Goal: Task Accomplishment & Management: Manage account settings

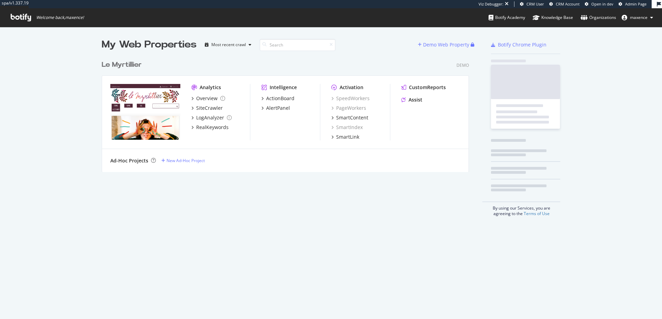
scroll to position [115, 367]
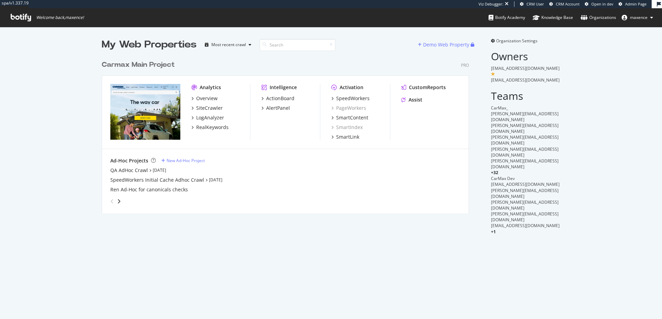
scroll to position [157, 367]
click at [124, 65] on div "Carmax Main Project" at bounding box center [138, 65] width 73 height 10
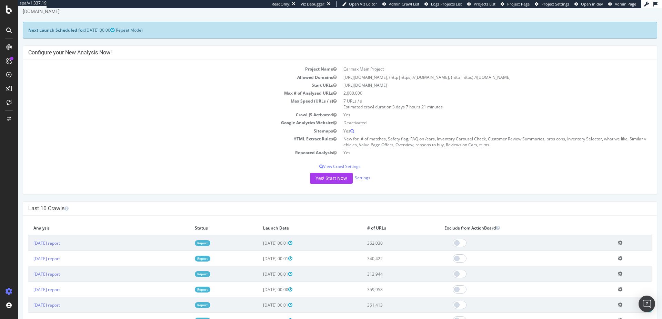
scroll to position [6, 0]
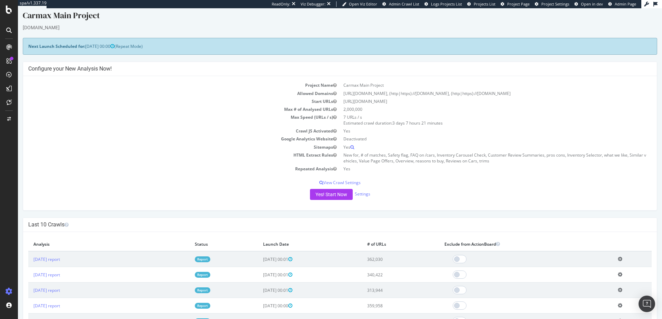
click at [509, 4] on span "Project Page" at bounding box center [518, 3] width 22 height 5
click at [38, 262] on div "Project settings" at bounding box center [35, 261] width 29 height 6
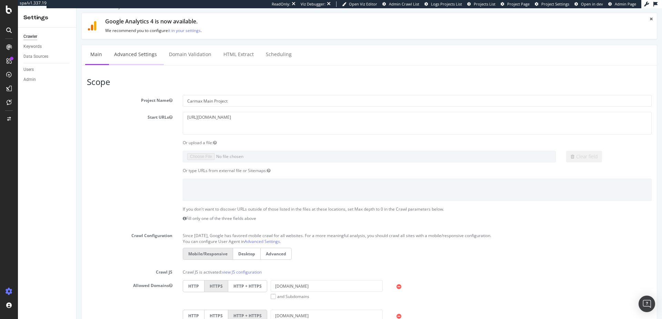
scroll to position [8, 0]
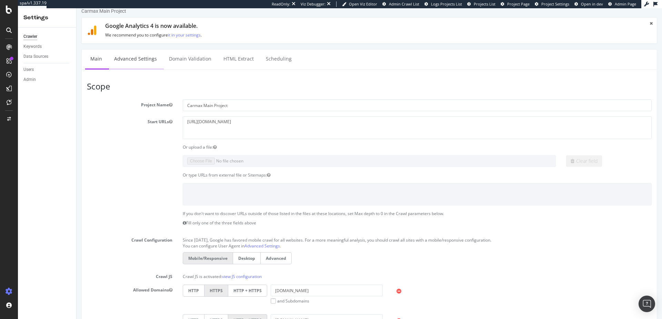
click at [148, 61] on link "Advanced Settings" at bounding box center [135, 59] width 53 height 19
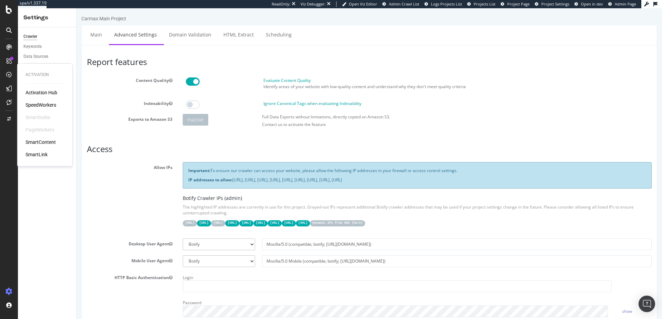
click at [48, 107] on div "SpeedWorkers" at bounding box center [40, 105] width 31 height 7
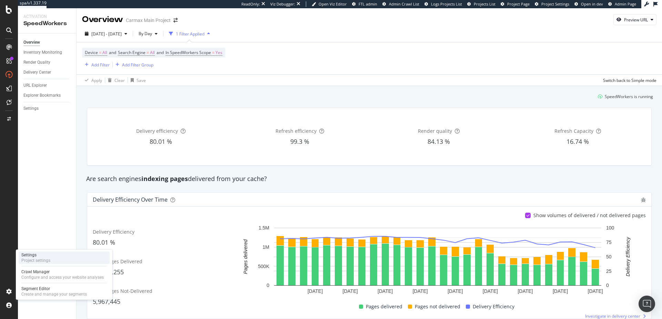
click at [34, 259] on div "Project settings" at bounding box center [35, 261] width 29 height 6
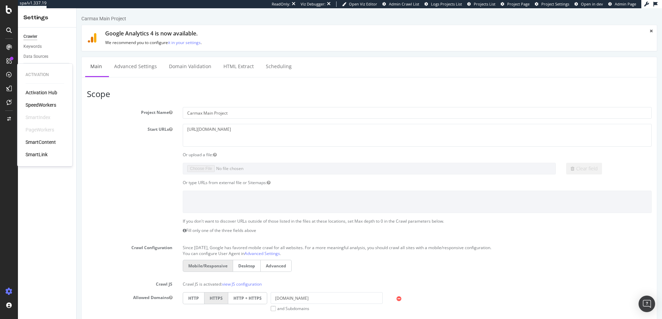
click at [48, 105] on div "SpeedWorkers" at bounding box center [40, 105] width 31 height 7
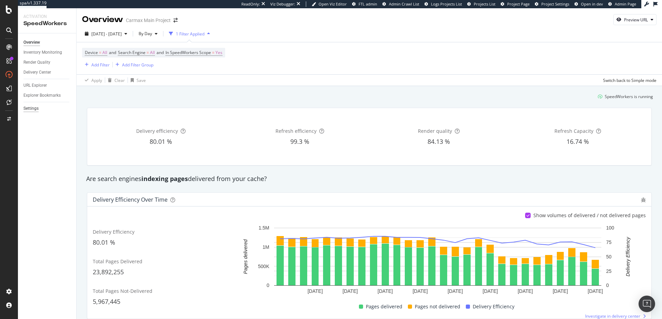
click at [38, 108] on div "Settings" at bounding box center [30, 108] width 15 height 7
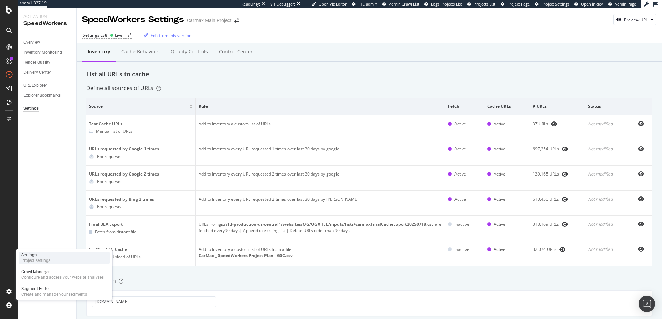
click at [42, 261] on div "Project settings" at bounding box center [35, 261] width 29 height 6
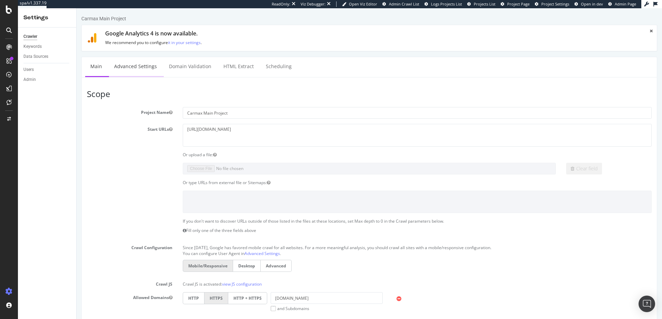
click at [130, 65] on link "Advanced Settings" at bounding box center [135, 66] width 53 height 19
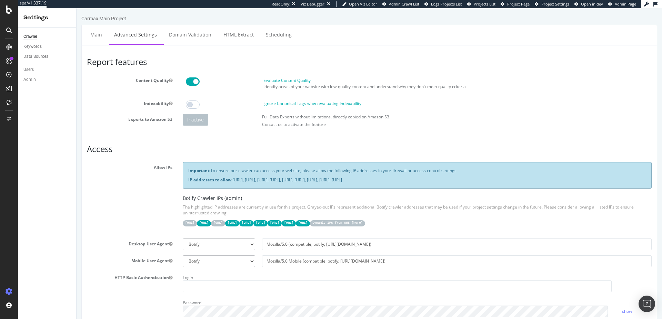
drag, startPoint x: 213, startPoint y: 224, endPoint x: 474, endPoint y: 223, distance: 261.2
click at [474, 223] on div "31.41.37.0/24 44.206.2.192/26 15.235.106.96/27 52.6.26.195/32 52.203.178.227/32…" at bounding box center [417, 222] width 469 height 7
copy div "44.206.2.192/26 15.235.106.96/27 52.6.26.195/32 52.203.178.227/32 52.0.46.73/32…"
drag, startPoint x: 233, startPoint y: 179, endPoint x: 535, endPoint y: 181, distance: 301.5
click at [535, 181] on p "IP addresses to allow: 31.41.37.0/24, 44.206.2.192/26, 15.235.106.96/27, 52.6.2…" at bounding box center [417, 180] width 458 height 6
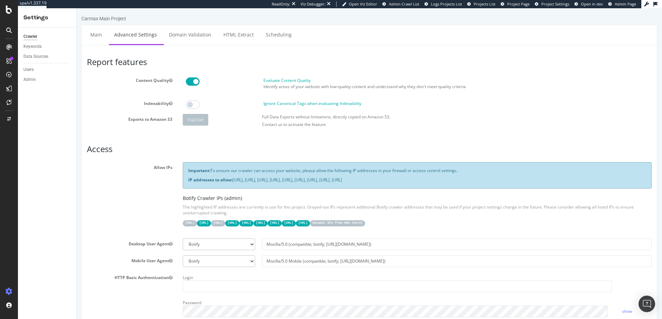
copy p "31.41.37.0/24, 44.206.2.192/26, 15.235.106.96/27, 52.6.26.195/32, 52.203.178.22…"
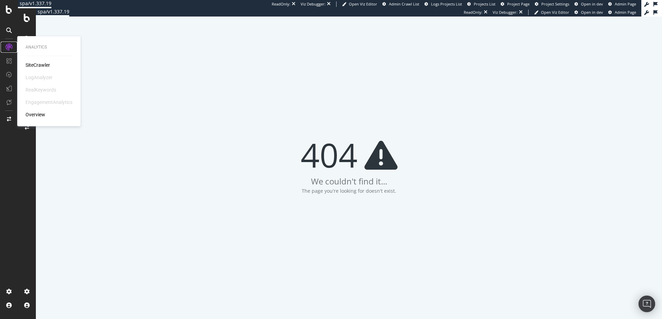
click at [9, 42] on div at bounding box center [8, 47] width 11 height 11
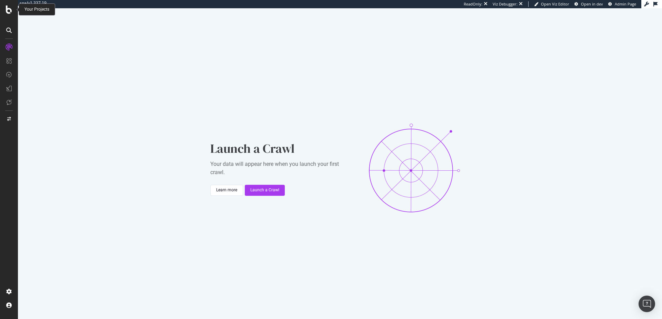
click at [9, 12] on icon at bounding box center [9, 10] width 6 height 8
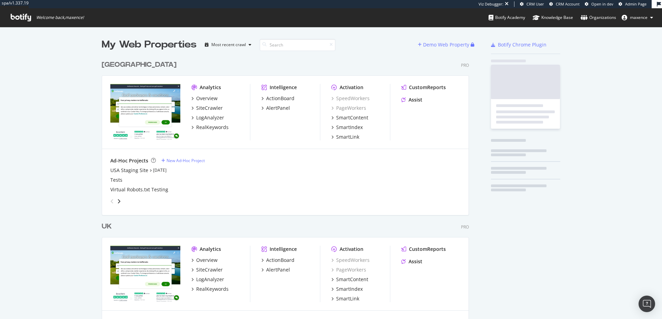
scroll to position [319, 367]
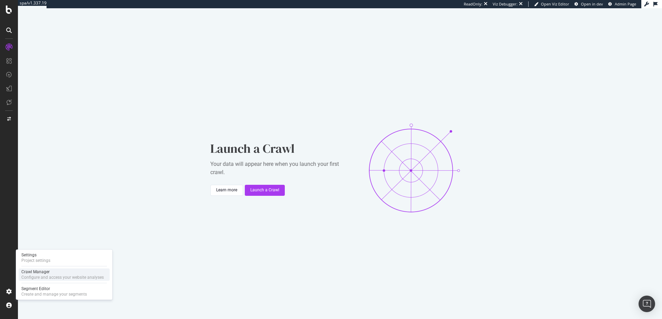
click at [45, 275] on div "Configure and access your website analyses" at bounding box center [62, 278] width 82 height 6
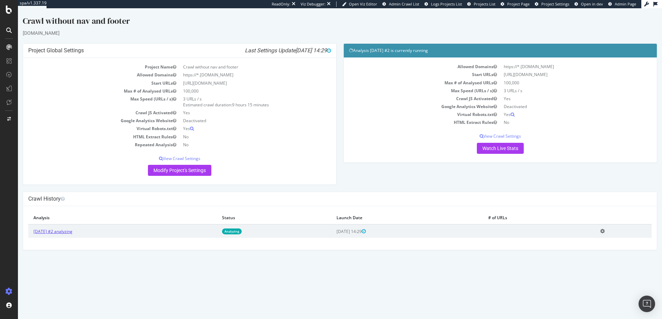
click at [66, 233] on link "2025 Sep. 9th #2 analyzing" at bounding box center [52, 232] width 39 height 6
